Goal: Task Accomplishment & Management: Contribute content

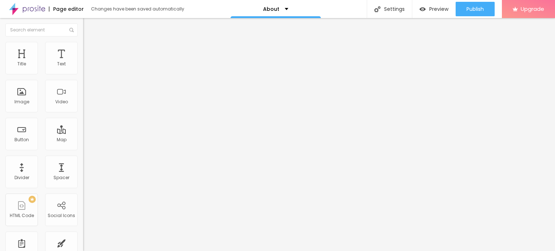
click at [83, 62] on span "Change image" at bounding box center [102, 59] width 39 height 6
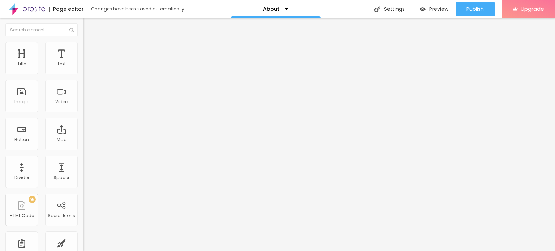
click at [59, 12] on div "Page editor" at bounding box center [66, 9] width 35 height 5
click at [63, 9] on div "Page editor" at bounding box center [66, 9] width 35 height 5
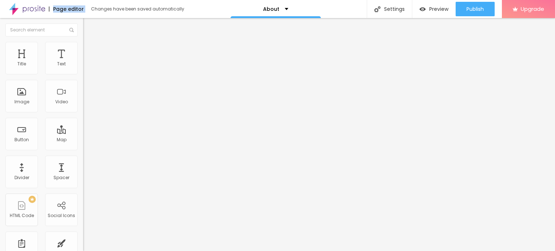
click at [71, 11] on div "Page editor" at bounding box center [66, 9] width 35 height 5
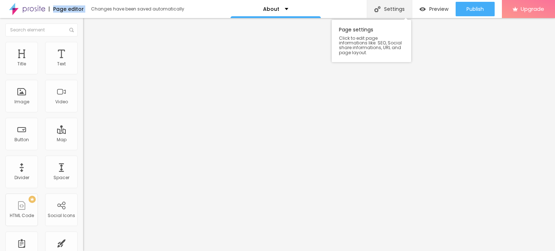
click at [378, 10] on img at bounding box center [377, 9] width 6 height 6
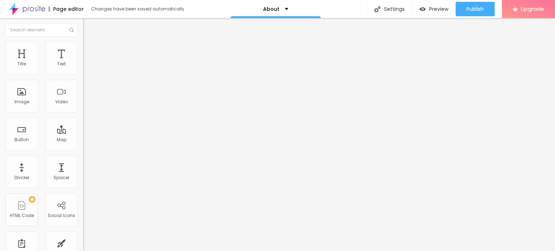
click at [57, 61] on div "Text" at bounding box center [61, 63] width 9 height 5
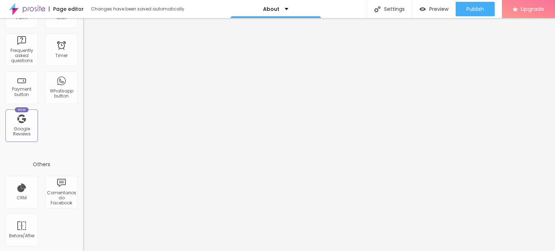
scroll to position [0, 77]
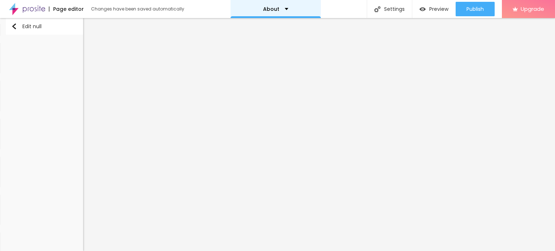
click at [284, 10] on div "About" at bounding box center [275, 9] width 25 height 5
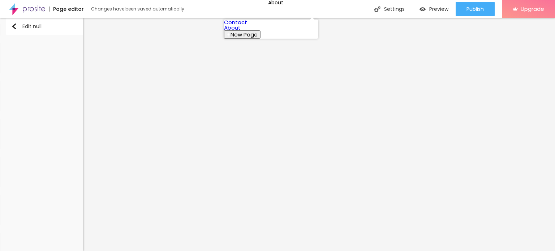
click at [258, 38] on span "New Page" at bounding box center [244, 35] width 27 height 8
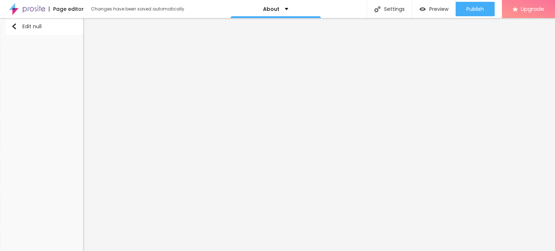
paste input "andheri-escort"
type input "andheri-escort"
click at [20, 23] on div "Edit null" at bounding box center [26, 26] width 30 height 6
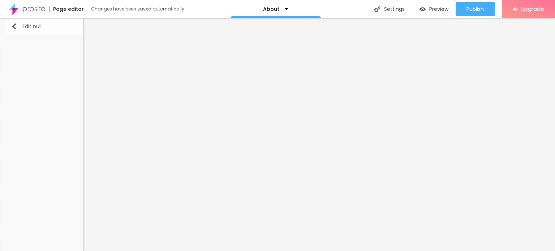
click at [9, 23] on button "Edit null" at bounding box center [47, 26] width 83 height 17
click at [11, 27] on img "button" at bounding box center [14, 26] width 6 height 6
click at [14, 27] on div "Edit null" at bounding box center [26, 26] width 30 height 6
click at [20, 26] on div "Edit null" at bounding box center [26, 26] width 30 height 6
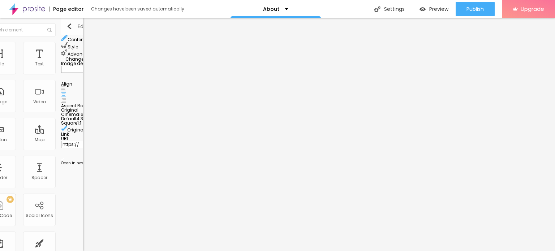
scroll to position [0, 0]
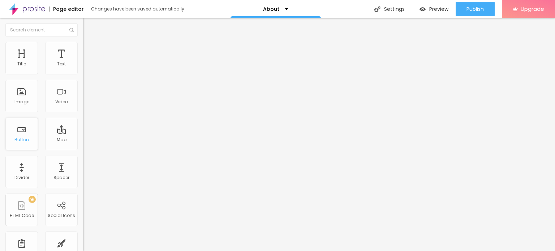
click at [23, 140] on div "Button" at bounding box center [21, 139] width 14 height 5
click at [24, 133] on div "Button" at bounding box center [21, 134] width 33 height 33
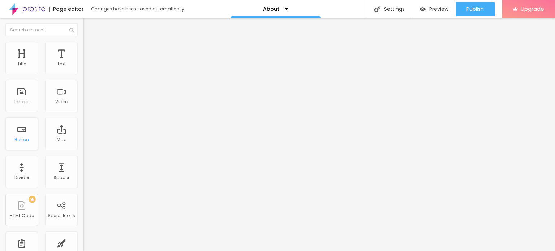
click at [24, 133] on div "Button" at bounding box center [21, 134] width 33 height 33
click at [26, 146] on div "Button" at bounding box center [21, 134] width 33 height 33
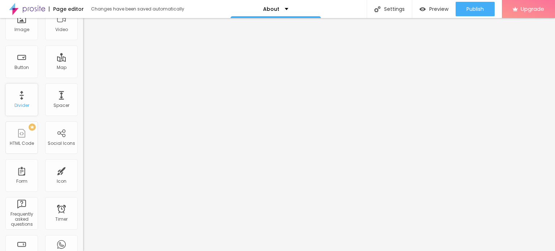
click at [24, 99] on div "Divider" at bounding box center [21, 99] width 33 height 33
click at [53, 105] on div "Spacer" at bounding box center [61, 105] width 16 height 5
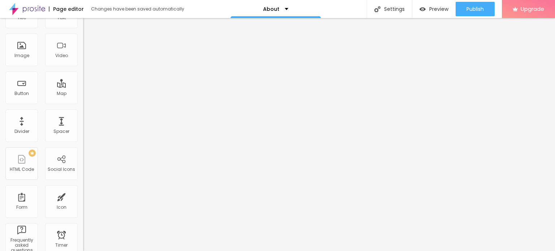
scroll to position [0, 0]
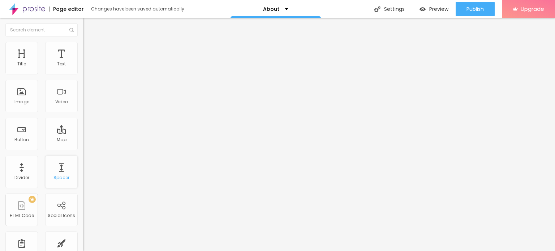
click at [60, 177] on div "Spacer" at bounding box center [61, 177] width 16 height 5
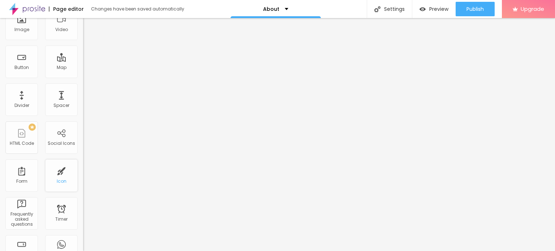
scroll to position [145, 0]
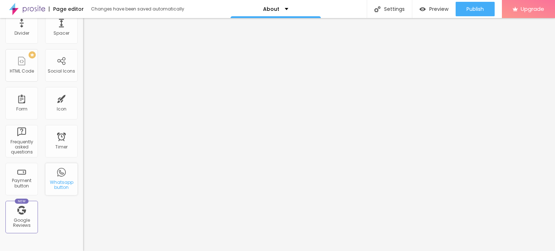
click at [52, 184] on div "Whatsapp button" at bounding box center [61, 185] width 29 height 10
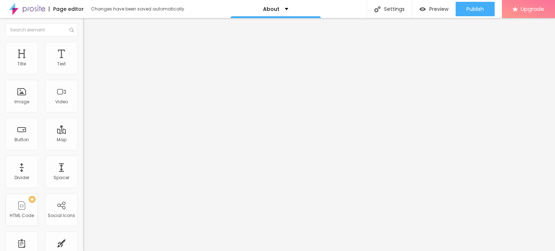
click at [60, 8] on div "Page editor" at bounding box center [66, 9] width 35 height 5
drag, startPoint x: 60, startPoint y: 8, endPoint x: 65, endPoint y: 8, distance: 5.4
click at [64, 8] on div "Page editor" at bounding box center [66, 9] width 35 height 5
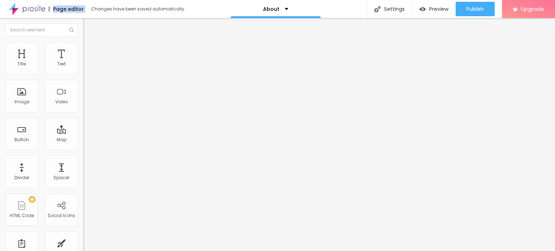
click at [64, 10] on div "Page editor" at bounding box center [66, 9] width 35 height 5
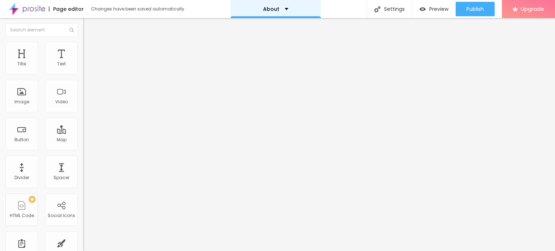
click at [278, 7] on div "About" at bounding box center [275, 9] width 25 height 5
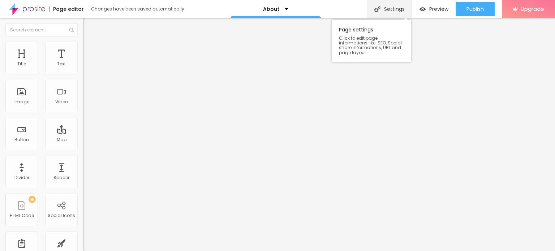
click at [399, 9] on div "Settings" at bounding box center [389, 9] width 45 height 18
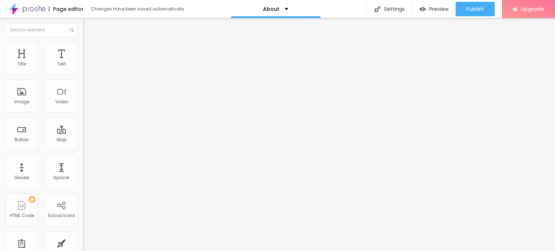
click at [280, 7] on div "About" at bounding box center [275, 9] width 25 height 5
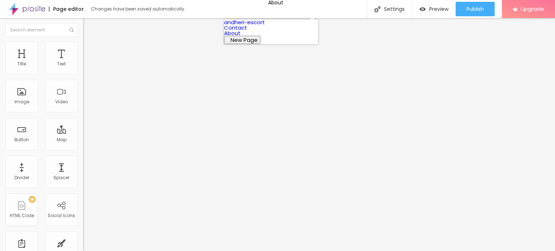
click at [247, 31] on link "Contact" at bounding box center [235, 28] width 23 height 8
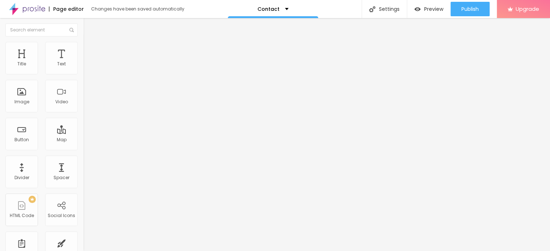
click at [37, 9] on img at bounding box center [27, 9] width 36 height 18
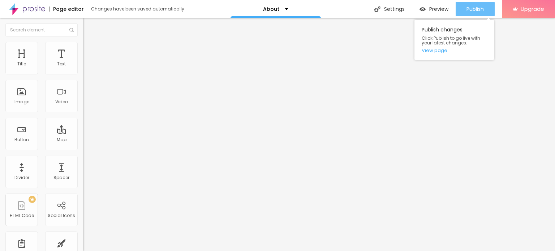
click at [478, 9] on span "Publish" at bounding box center [475, 9] width 17 height 6
click at [437, 49] on link "View page" at bounding box center [454, 50] width 65 height 5
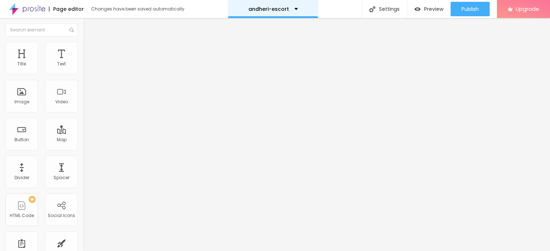
click at [287, 10] on div "andheri-escort" at bounding box center [273, 9] width 50 height 5
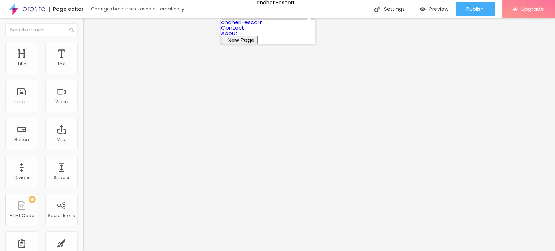
click at [244, 31] on link "Contact" at bounding box center [232, 28] width 23 height 8
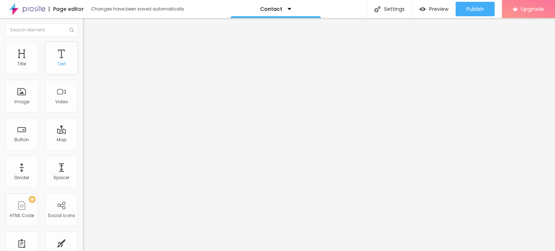
click at [57, 66] on div "Text" at bounding box center [61, 63] width 9 height 5
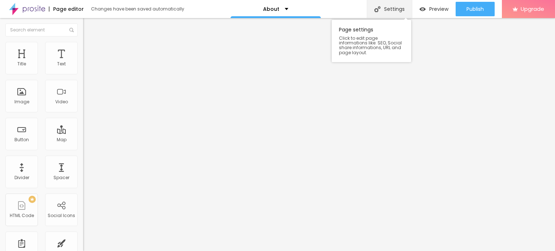
click at [395, 9] on div "Settings" at bounding box center [389, 9] width 45 height 18
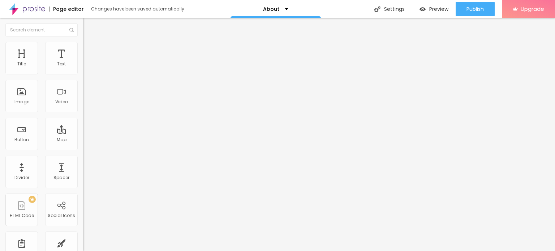
paste input "Russian Escort [GEOGRAPHIC_DATA] Top Class High Profile Girl Available Full Saf…"
type input "Russian Escort [GEOGRAPHIC_DATA] Top Class High Profile Girl Available Full Saf…"
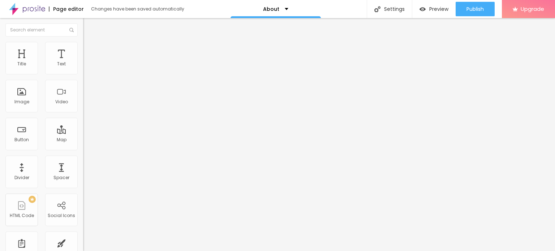
scroll to position [0, 0]
paste textarea "Russian Escort [GEOGRAPHIC_DATA] Top Class High Profile Girl Available Full Saf…"
paste textarea "If you want to find some unique and more intimate service and pleasure"
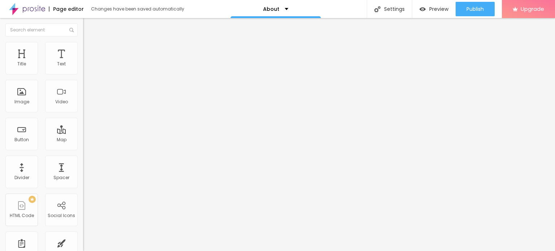
type textarea "Russian Escort [GEOGRAPHIC_DATA] Top Class High Profile Girl Available Full Saf…"
click at [427, 9] on div "Preview" at bounding box center [434, 9] width 29 height 6
click at [57, 61] on div "Text" at bounding box center [61, 63] width 9 height 5
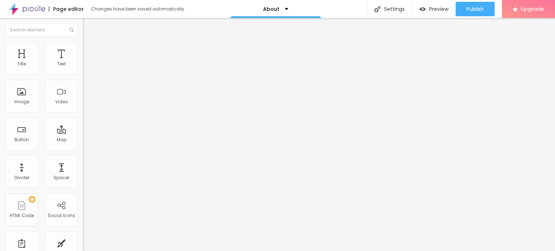
click at [83, 68] on span "Heading 2" at bounding box center [99, 63] width 33 height 9
click at [83, 62] on span "Heading 1" at bounding box center [100, 57] width 35 height 10
click at [83, 68] on span "Heading 2" at bounding box center [99, 63] width 33 height 9
click at [83, 62] on span "Heading 1" at bounding box center [100, 57] width 35 height 10
click at [83, 68] on span "Heading 2" at bounding box center [99, 63] width 33 height 9
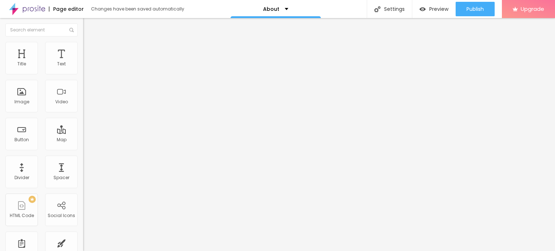
click at [83, 62] on span "Heading 1" at bounding box center [100, 57] width 35 height 10
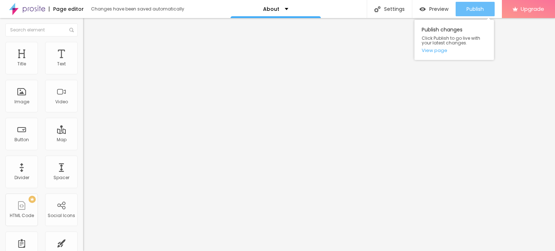
click at [464, 9] on button "Publish" at bounding box center [475, 9] width 39 height 14
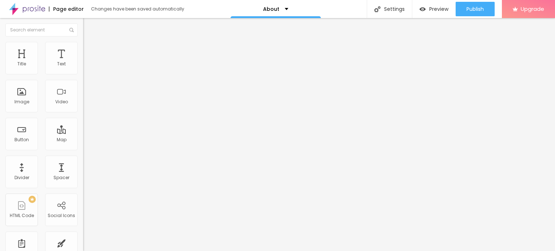
click at [89, 27] on div "Edit Title" at bounding box center [105, 26] width 33 height 6
click at [26, 103] on div "Image" at bounding box center [21, 101] width 15 height 5
